Goal: Navigation & Orientation: Find specific page/section

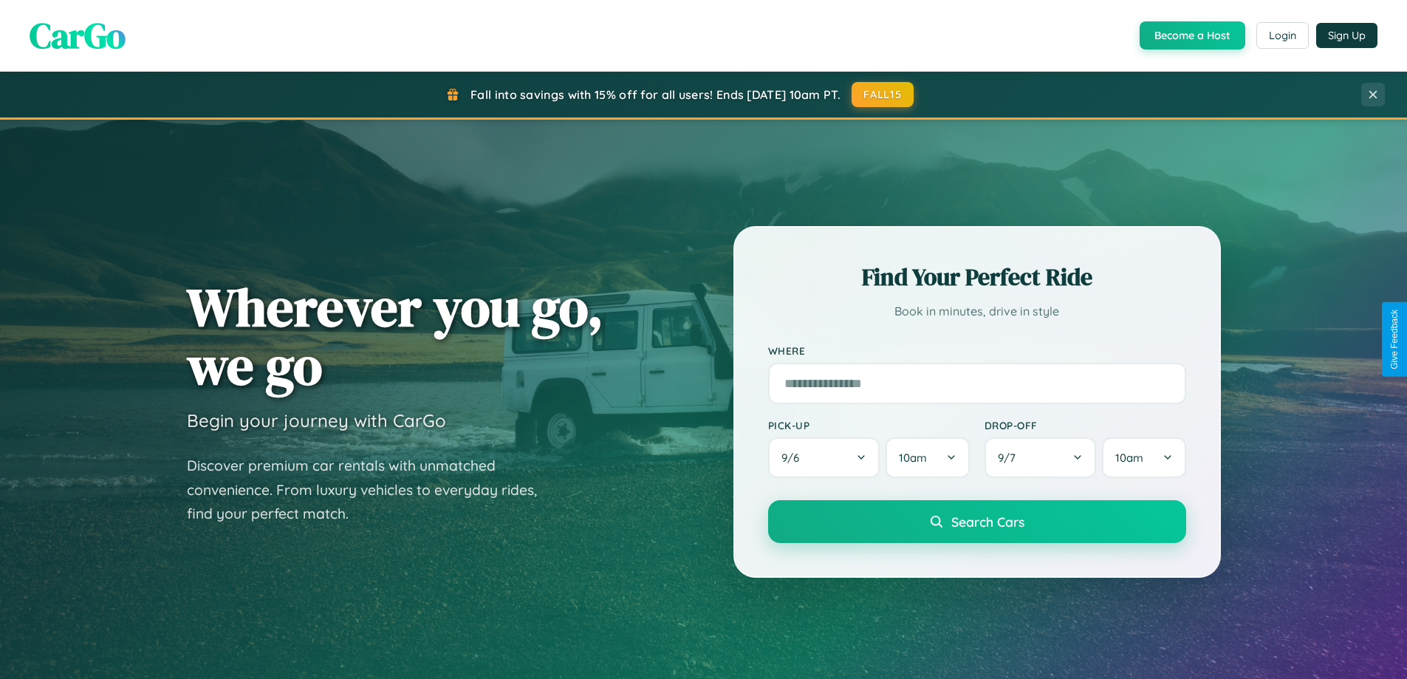
scroll to position [1016, 0]
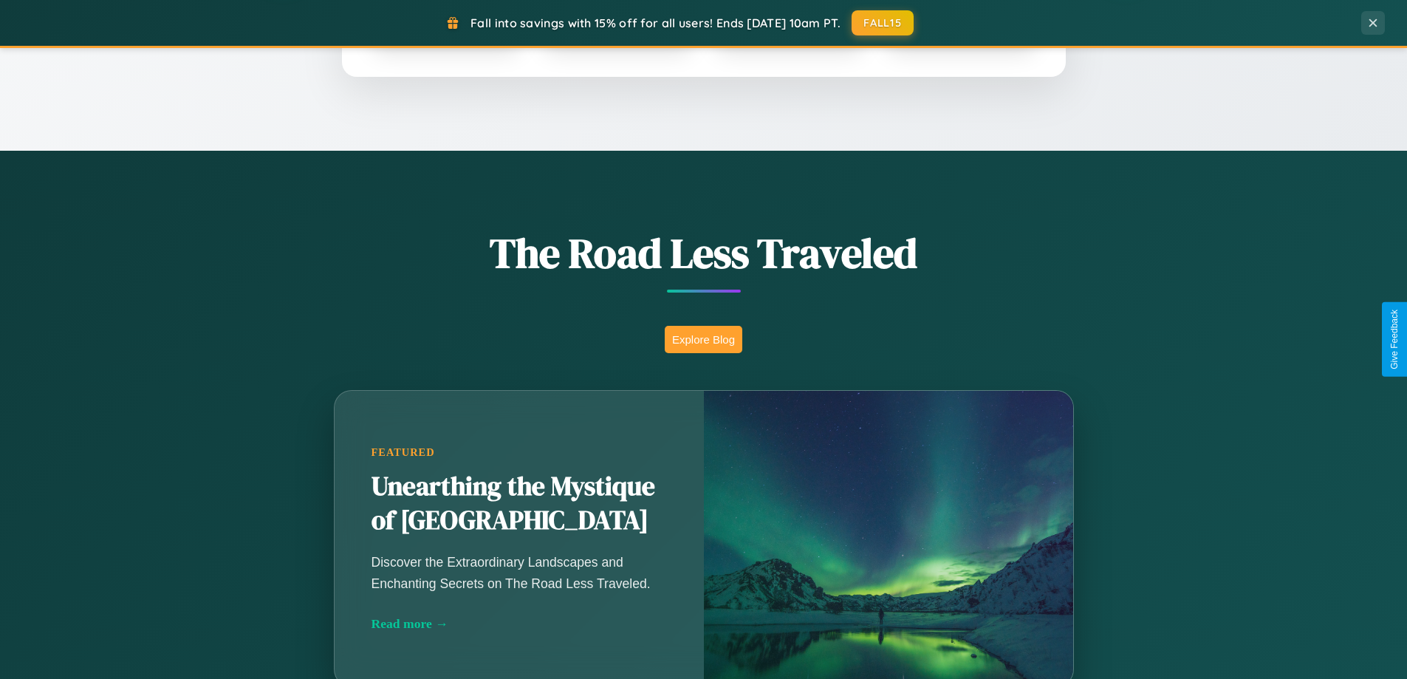
click at [703, 339] on button "Explore Blog" at bounding box center [704, 339] width 78 height 27
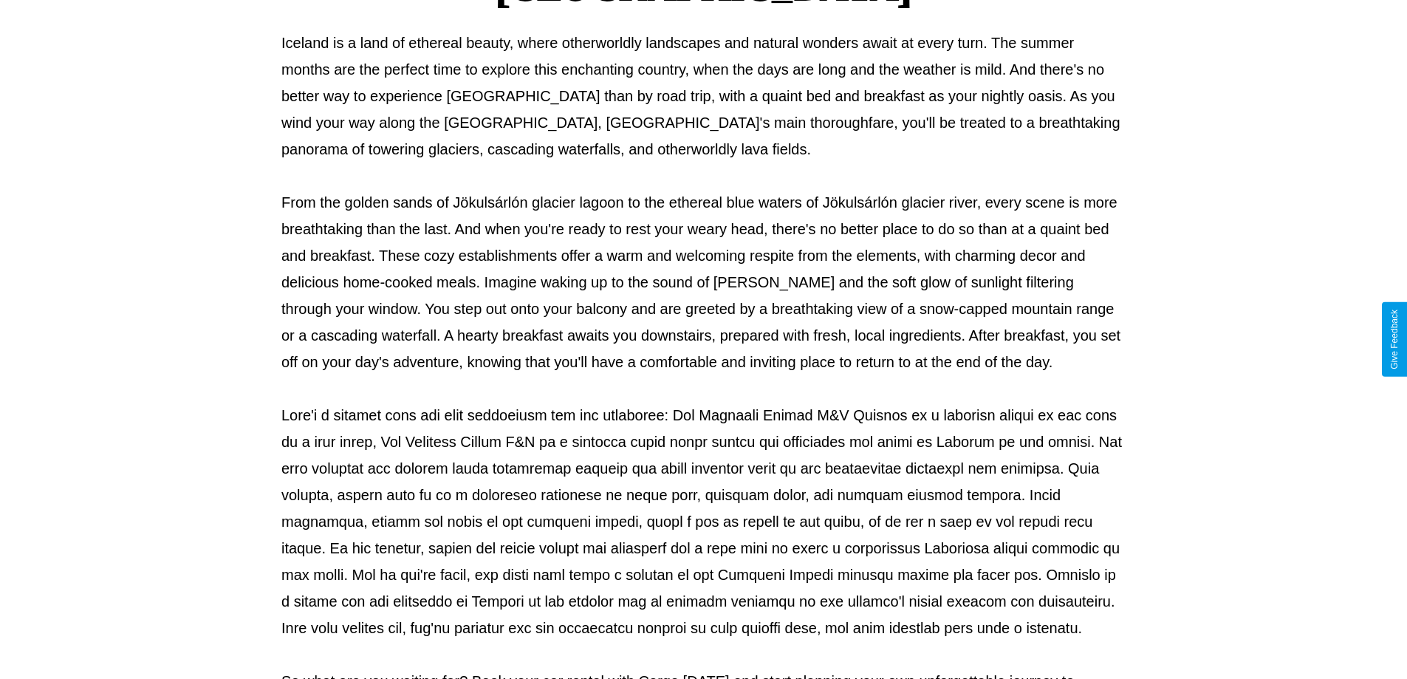
scroll to position [478, 0]
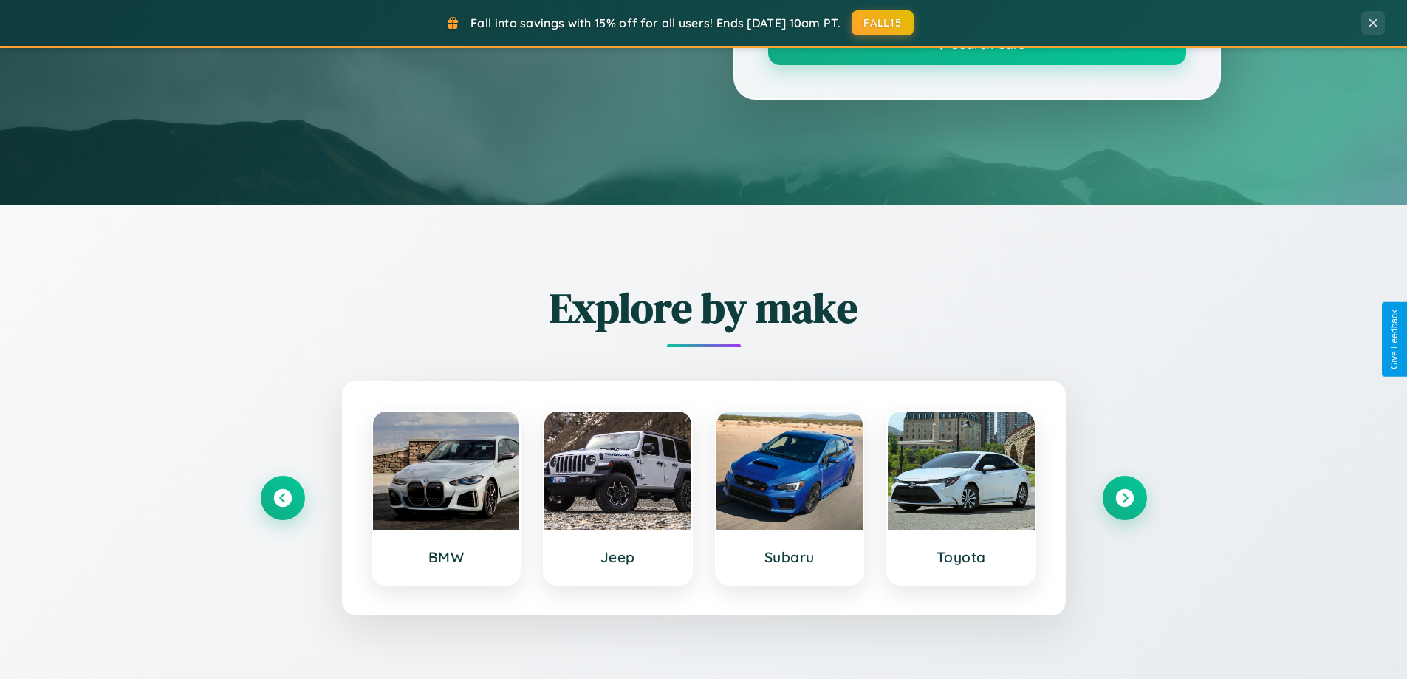
scroll to position [1016, 0]
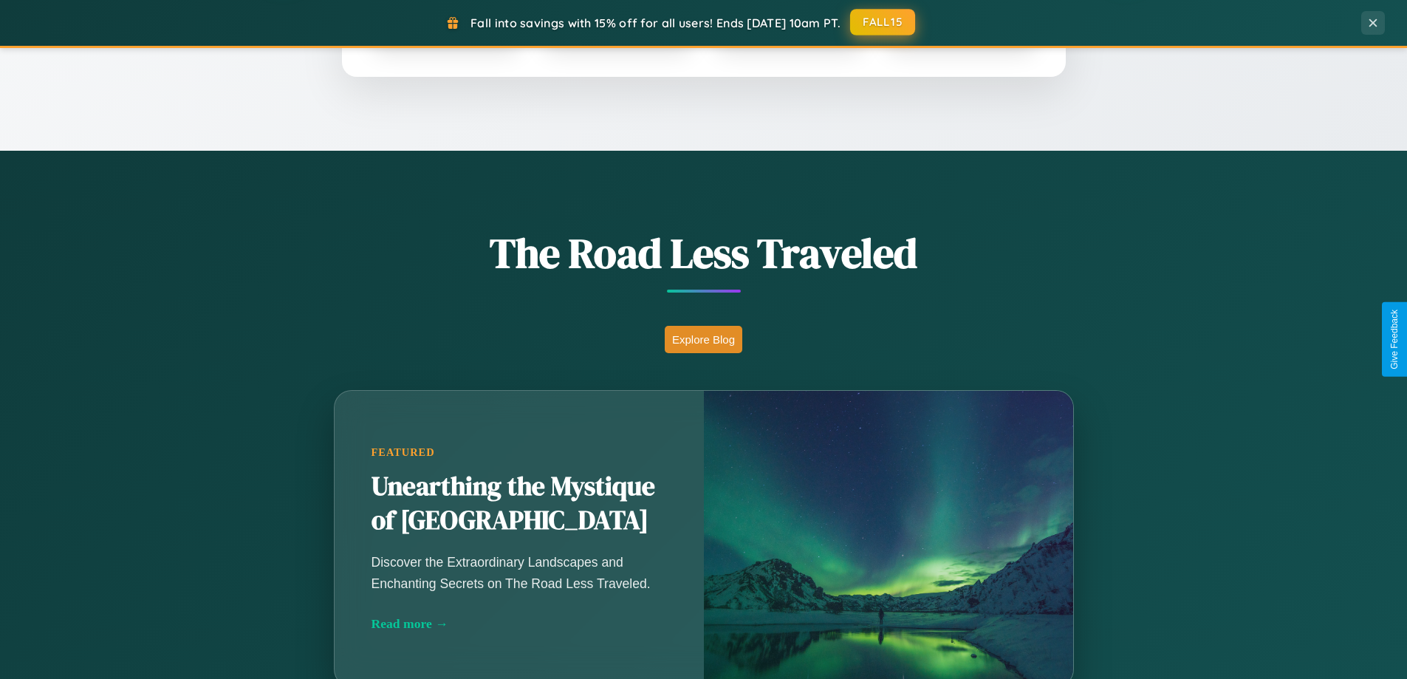
click at [883, 23] on button "FALL15" at bounding box center [882, 22] width 65 height 27
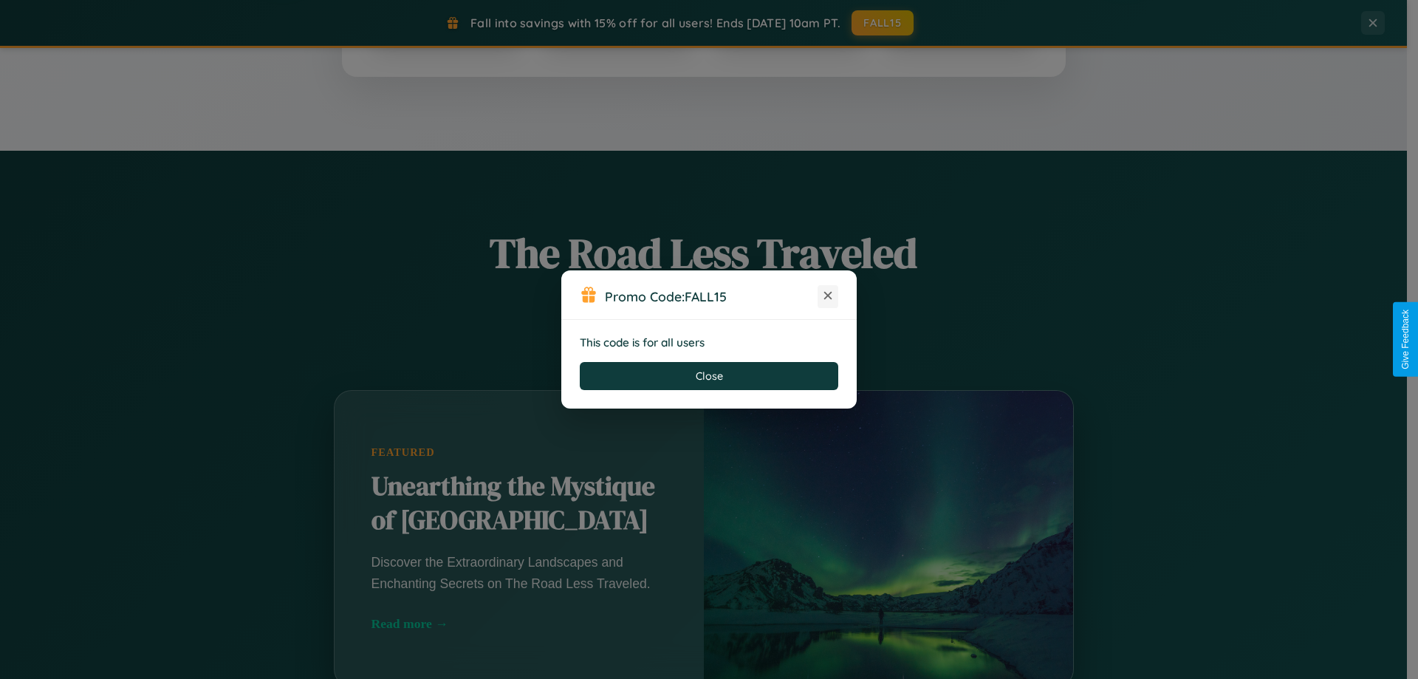
click at [828, 296] on icon at bounding box center [828, 295] width 15 height 15
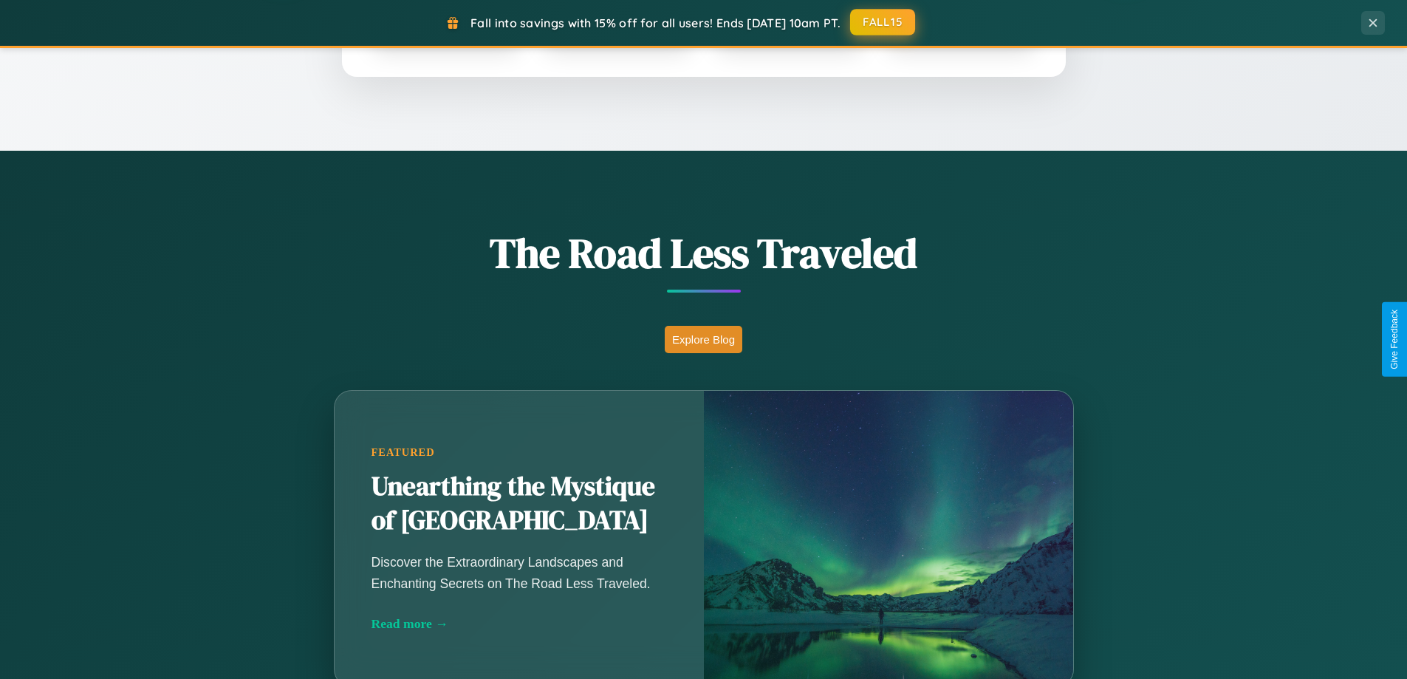
click at [883, 22] on button "FALL15" at bounding box center [882, 22] width 65 height 27
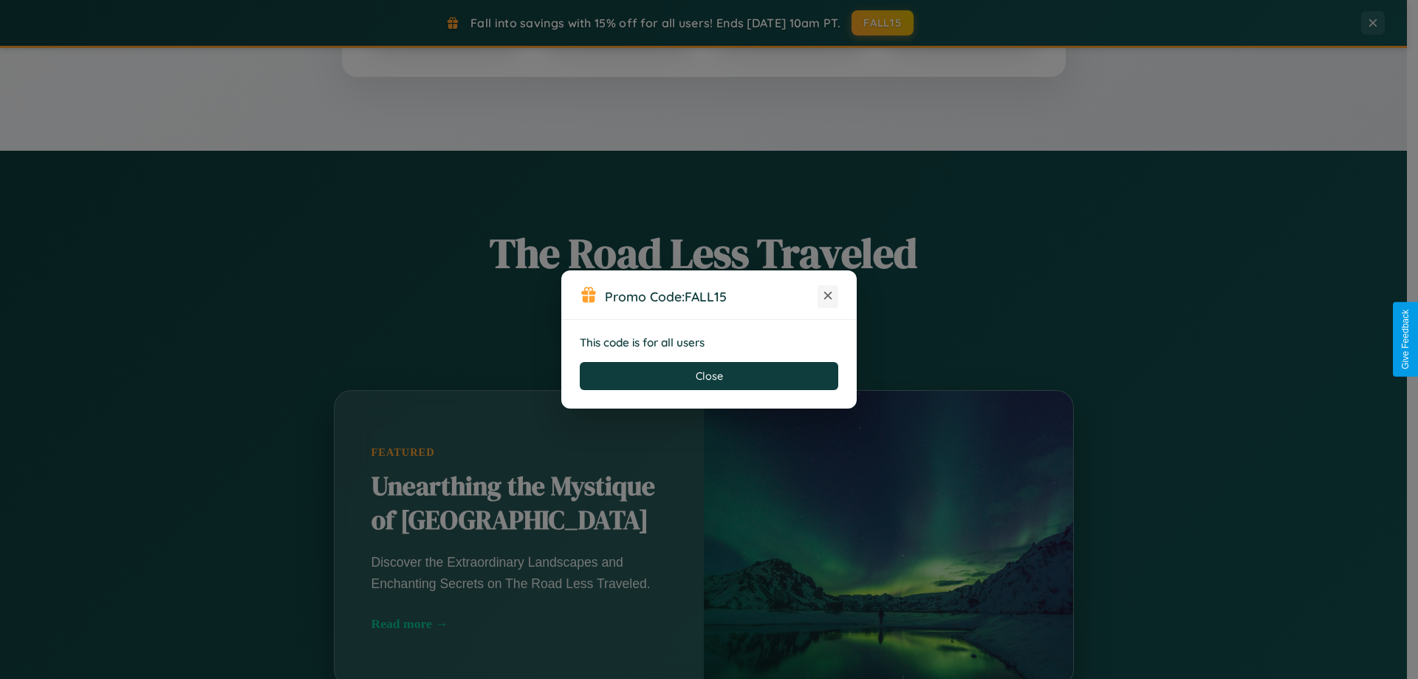
click at [828, 296] on icon at bounding box center [828, 295] width 15 height 15
